Goal: Task Accomplishment & Management: Manage account settings

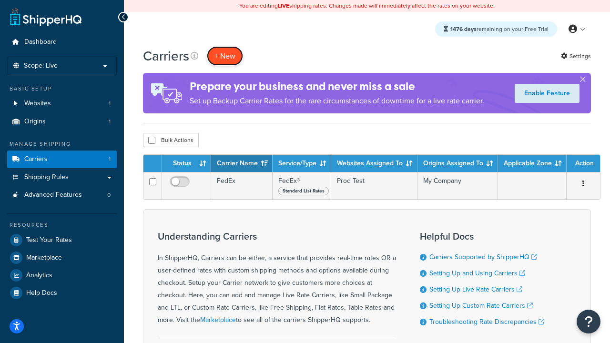
click at [225, 56] on button "+ New" at bounding box center [225, 56] width 36 height 20
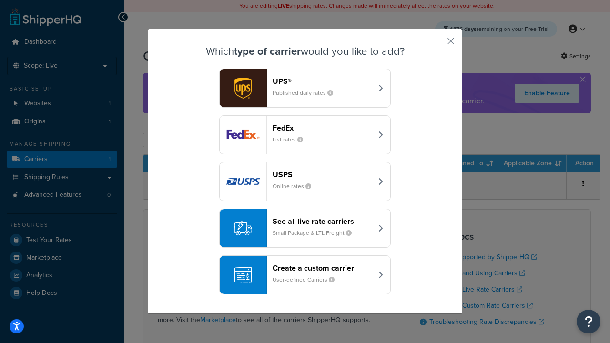
click at [305, 135] on div "FedEx List rates" at bounding box center [322, 134] width 100 height 23
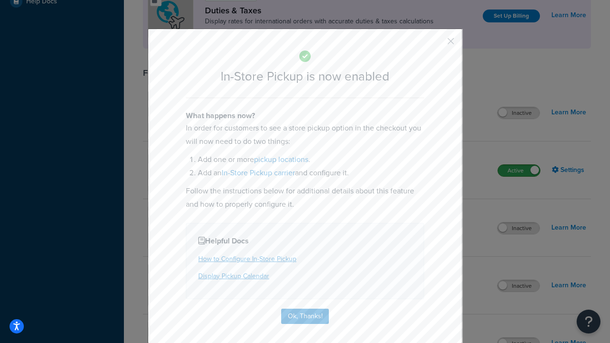
click at [436, 44] on button "button" at bounding box center [436, 44] width 2 height 2
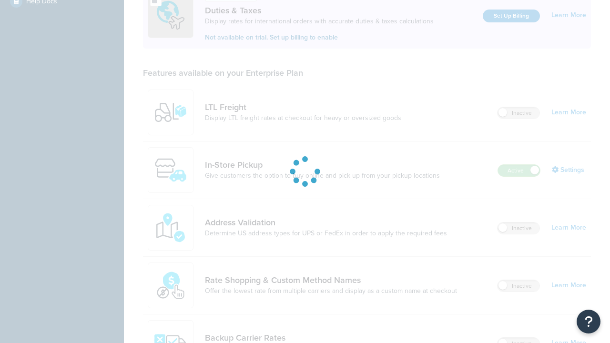
scroll to position [291, 0]
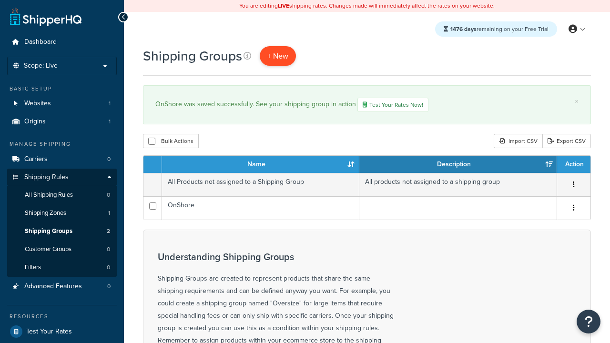
click at [277, 56] on span "+ New" at bounding box center [277, 55] width 21 height 11
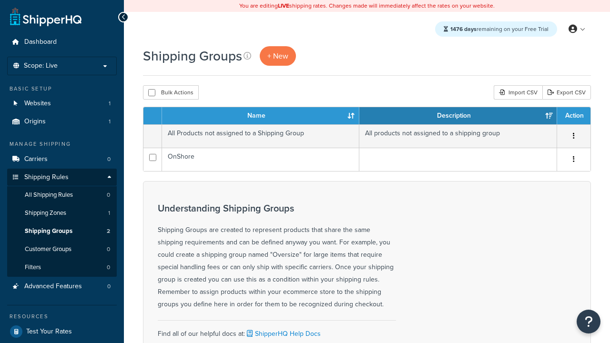
click at [261, 117] on th "Name" at bounding box center [260, 115] width 197 height 17
click at [458, 117] on th "Description" at bounding box center [458, 115] width 198 height 17
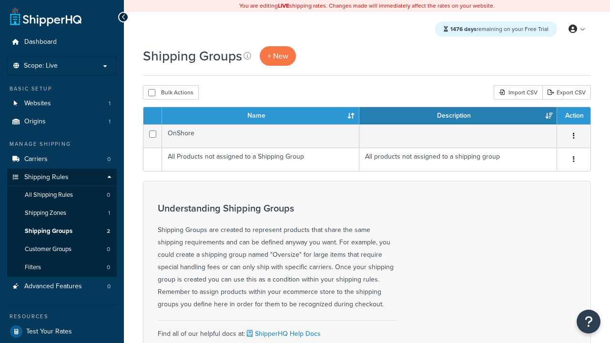
click at [458, 117] on th "Description" at bounding box center [458, 115] width 198 height 17
click at [573, 117] on th "Action" at bounding box center [573, 115] width 33 height 17
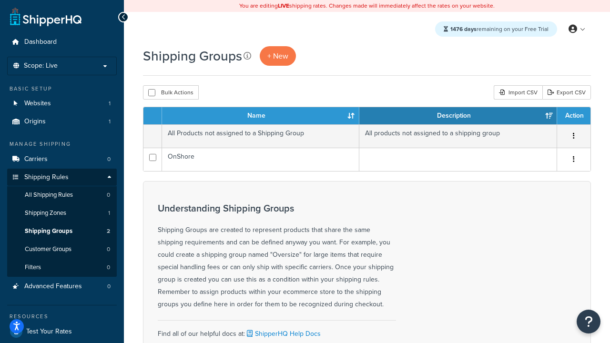
click at [247, 56] on icon at bounding box center [247, 56] width 8 height 8
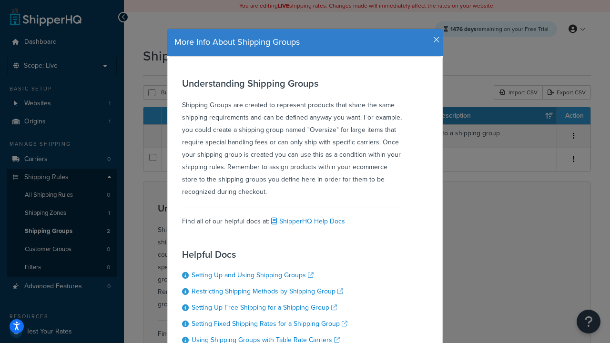
click at [434, 36] on icon "button" at bounding box center [436, 40] width 7 height 9
